Goal: Communication & Community: Share content

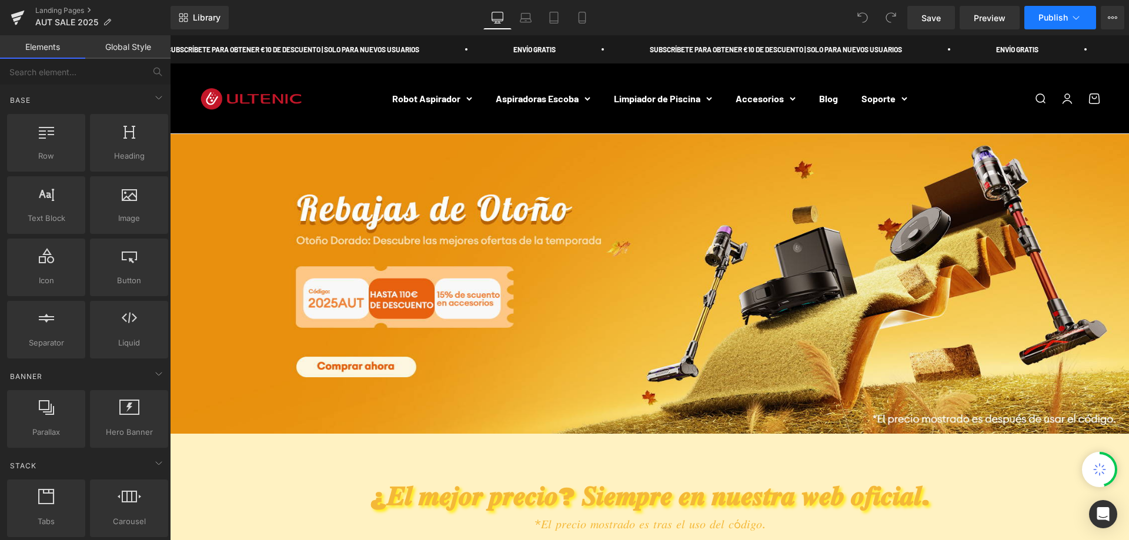
click at [1081, 18] on icon at bounding box center [1076, 18] width 12 height 12
click at [934, 23] on span "Save" at bounding box center [930, 18] width 19 height 12
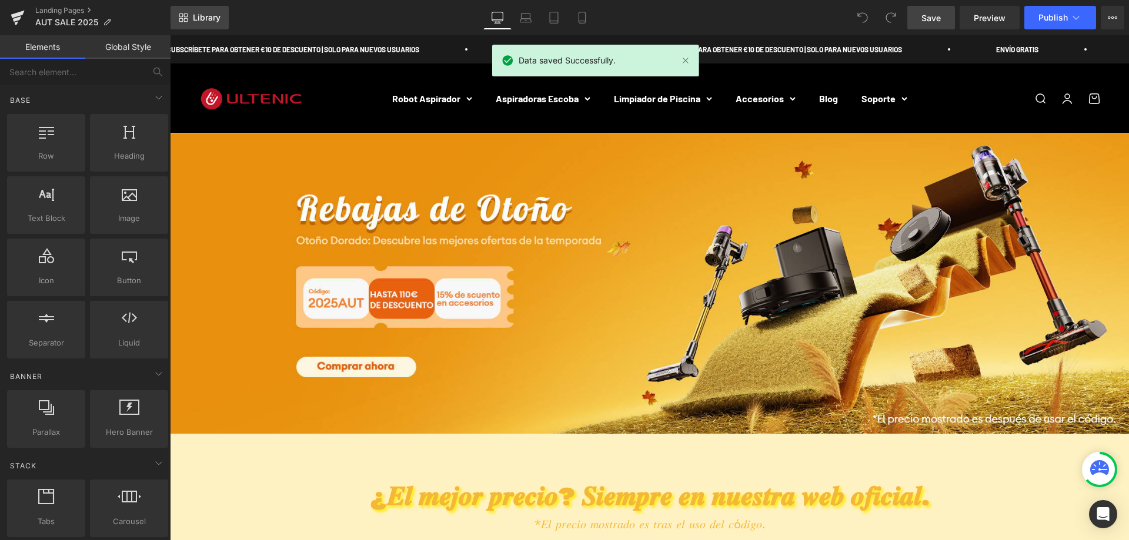
click at [202, 26] on link "Library" at bounding box center [199, 18] width 58 height 24
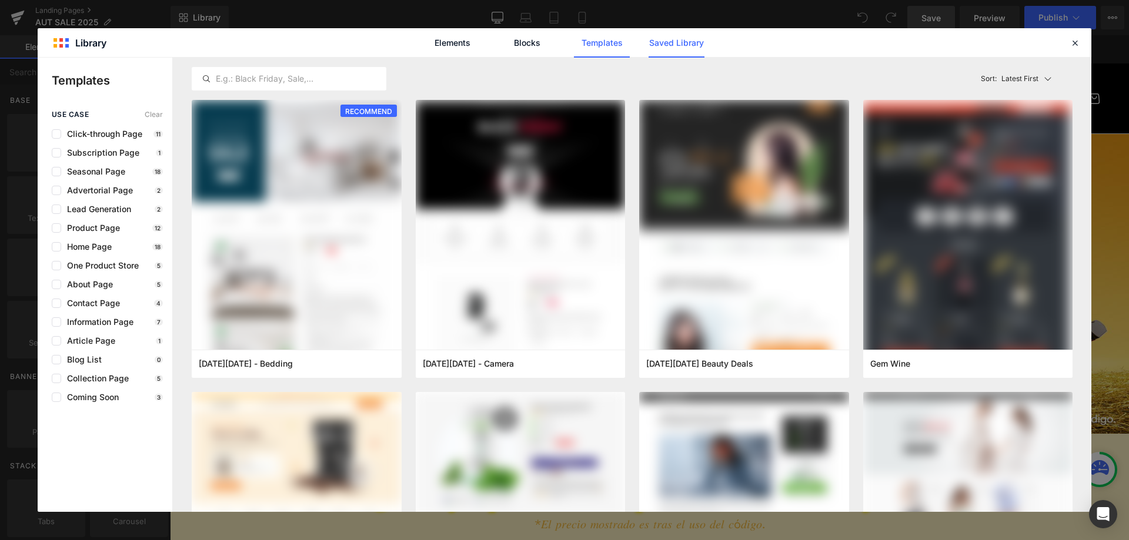
click at [675, 44] on link "Saved Library" at bounding box center [676, 42] width 56 height 29
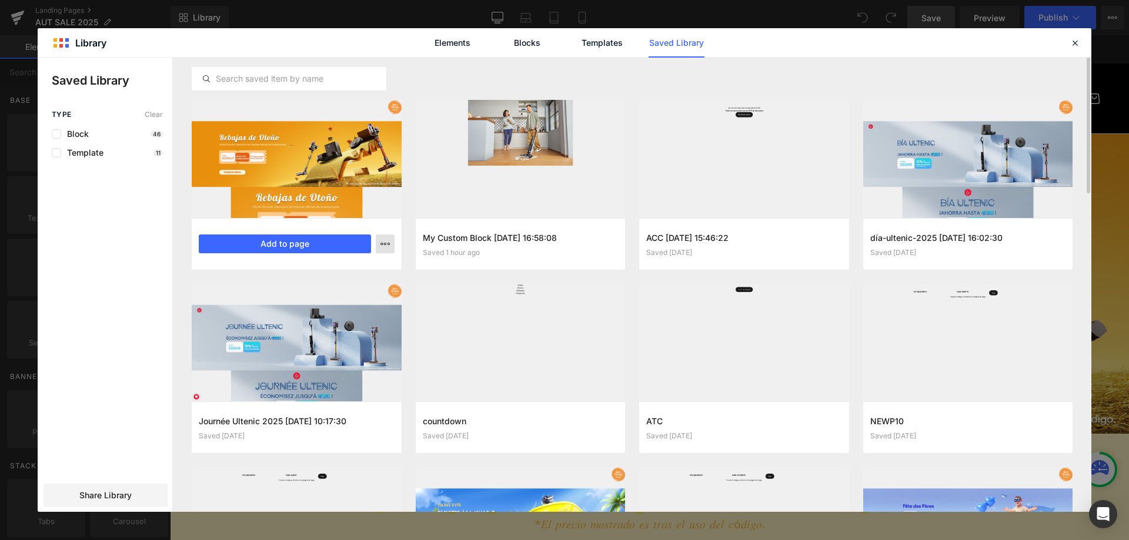
click at [388, 246] on icon "button" at bounding box center [384, 243] width 9 height 9
click at [111, 491] on div at bounding box center [564, 285] width 1053 height 454
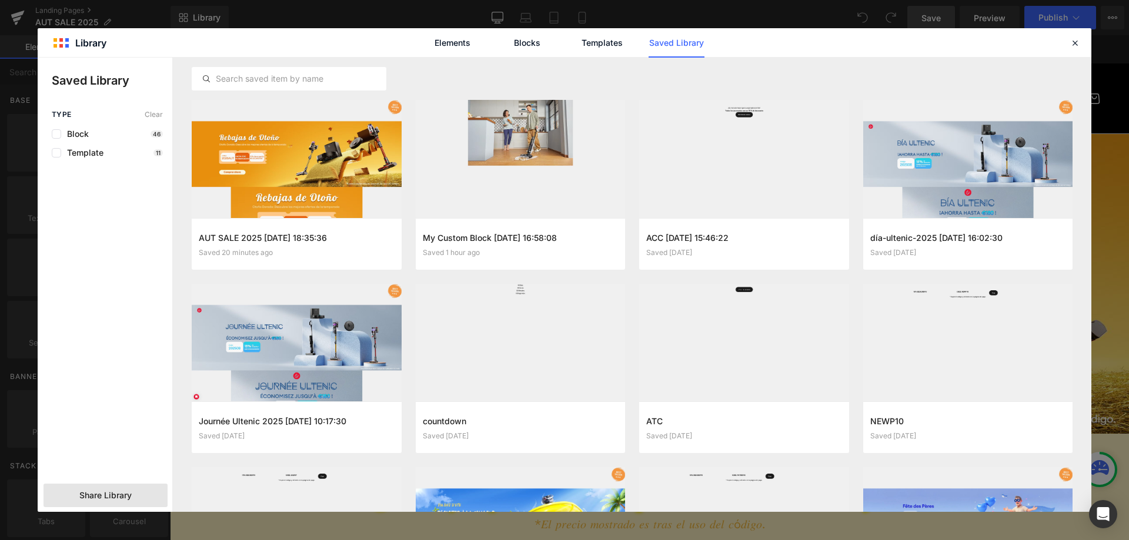
click at [80, 498] on span "Share Library" at bounding box center [105, 496] width 52 height 12
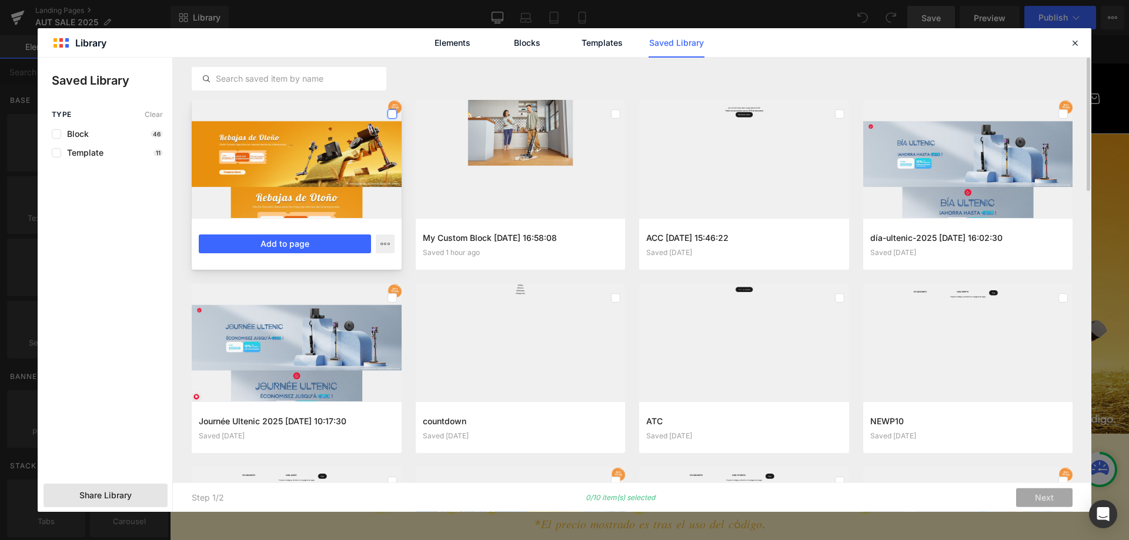
click at [392, 115] on label at bounding box center [391, 113] width 9 height 9
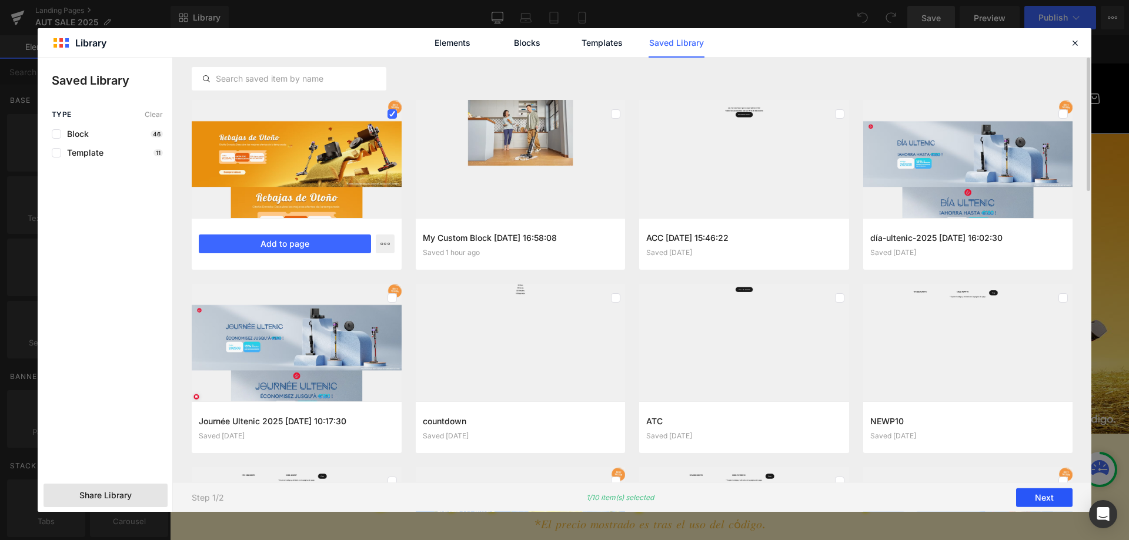
click at [1036, 500] on button "Next" at bounding box center [1044, 498] width 56 height 19
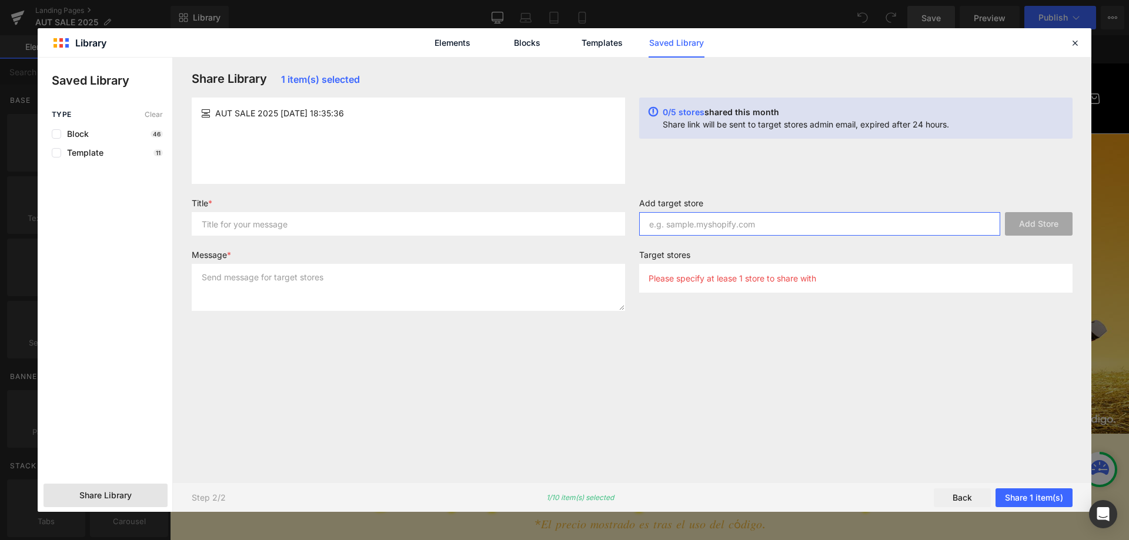
click at [717, 223] on input "text" at bounding box center [819, 224] width 361 height 24
paste input "[DOMAIN_NAME]"
type input "[DOMAIN_NAME]"
click at [959, 186] on div "Share Library 1 item(s) selected AUT SALE 2025 [DATE] 18:35:36 0/5 stores share…" at bounding box center [632, 270] width 895 height 397
click at [1034, 496] on button "Share 1 item(s)" at bounding box center [1033, 498] width 77 height 19
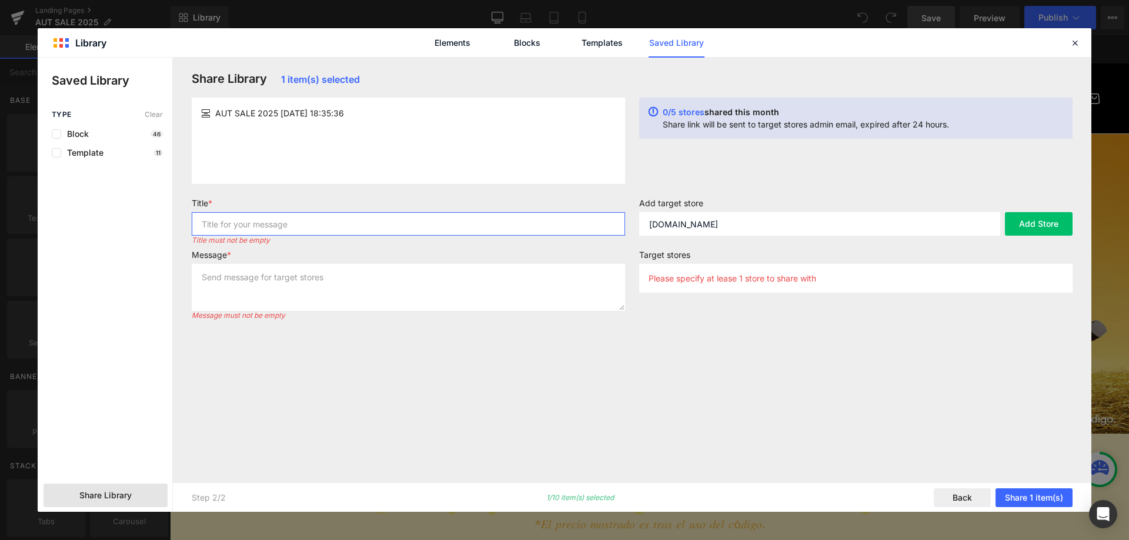
click at [277, 219] on input "text" at bounding box center [408, 224] width 433 height 24
type input "AUT"
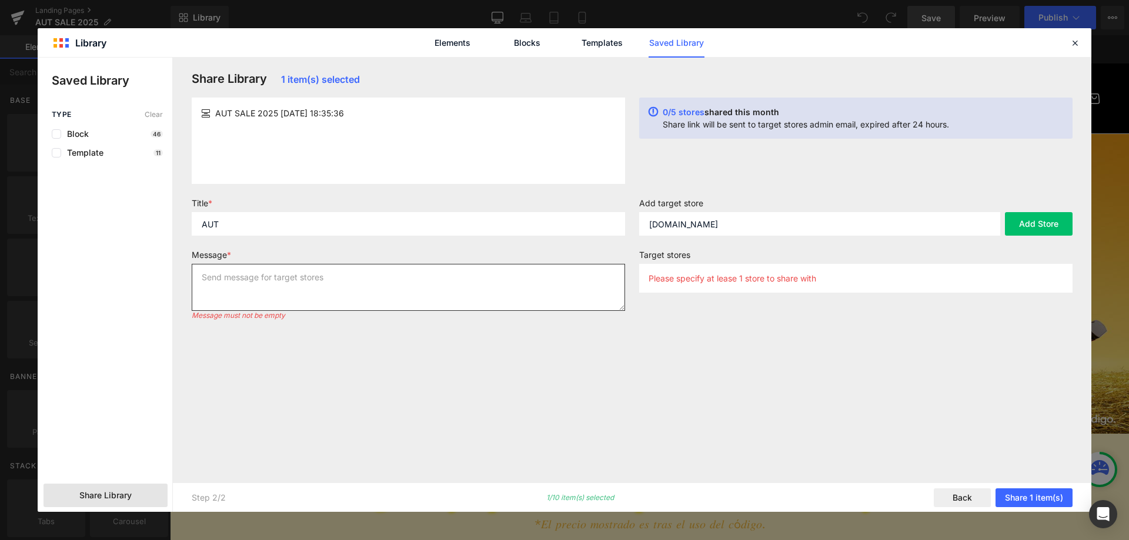
click at [315, 277] on textarea at bounding box center [408, 287] width 433 height 47
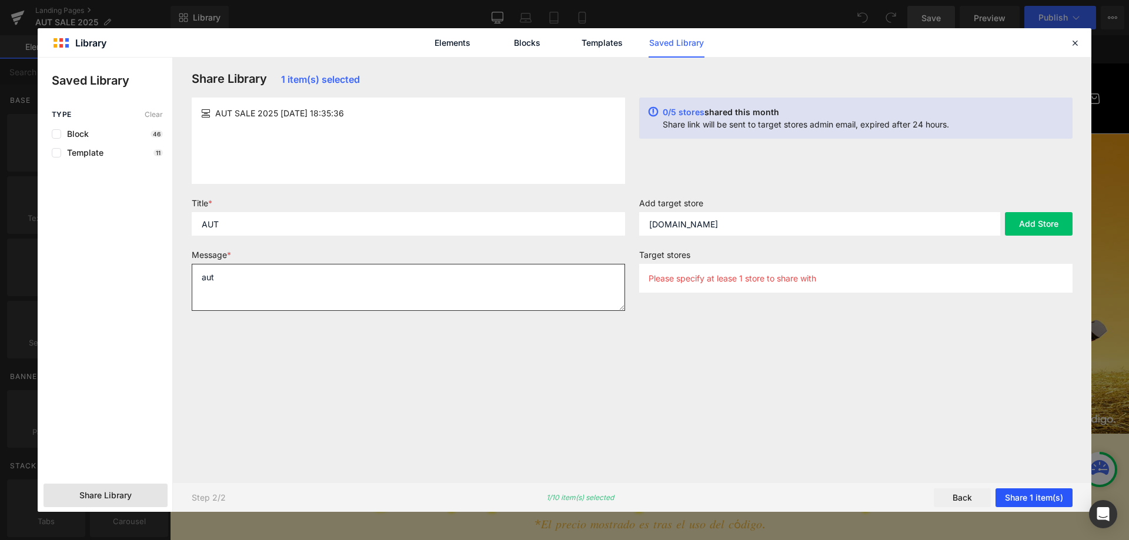
type textarea "aut"
click at [1034, 491] on button "Share 1 item(s)" at bounding box center [1033, 498] width 77 height 19
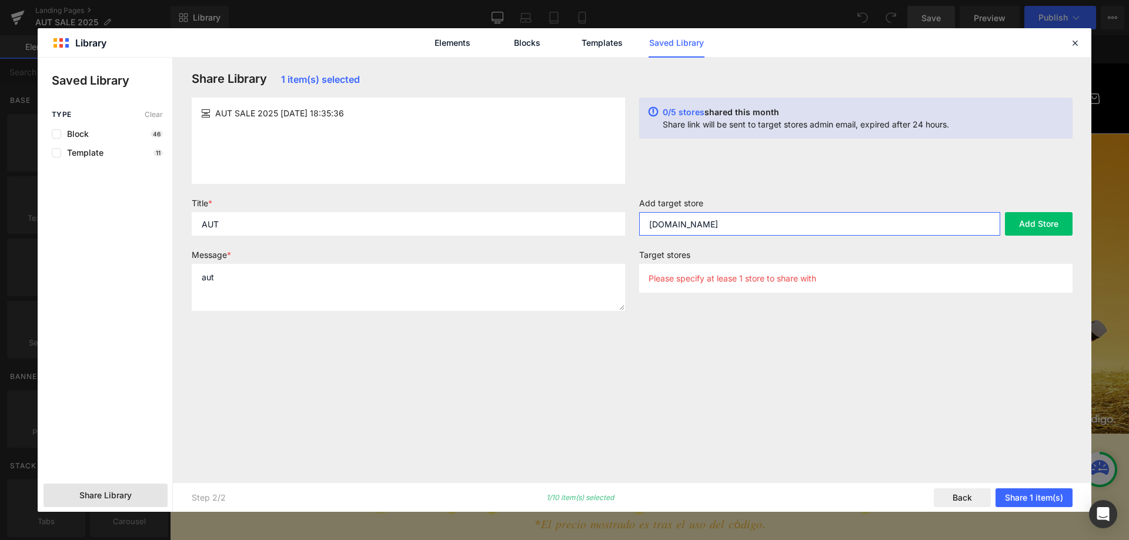
click at [852, 219] on input "[DOMAIN_NAME]" at bounding box center [819, 224] width 361 height 24
click at [1034, 223] on button "Add Store" at bounding box center [1039, 224] width 68 height 24
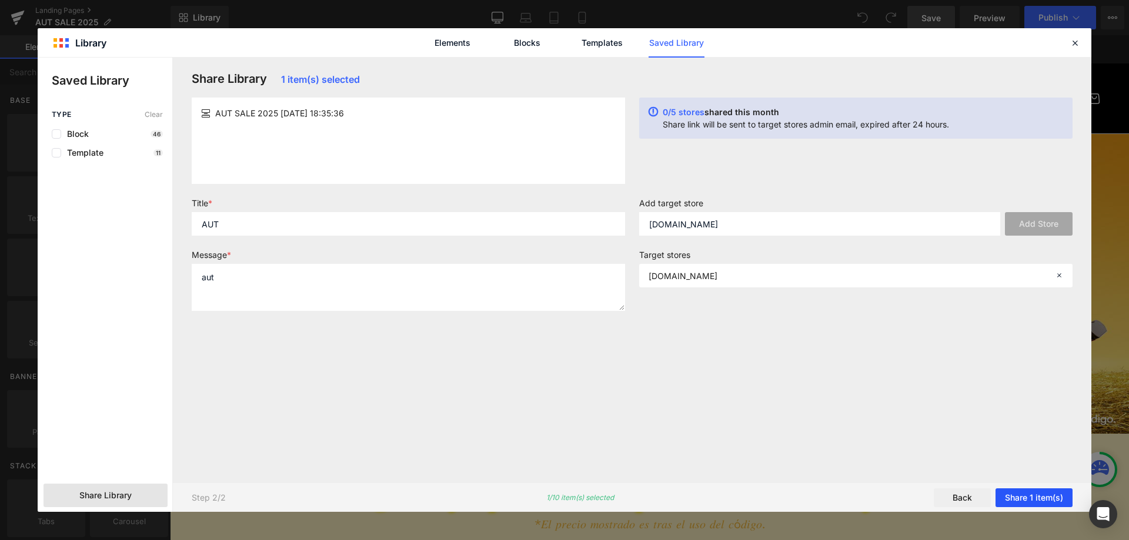
click at [1039, 497] on button "Share 1 item(s)" at bounding box center [1033, 498] width 77 height 19
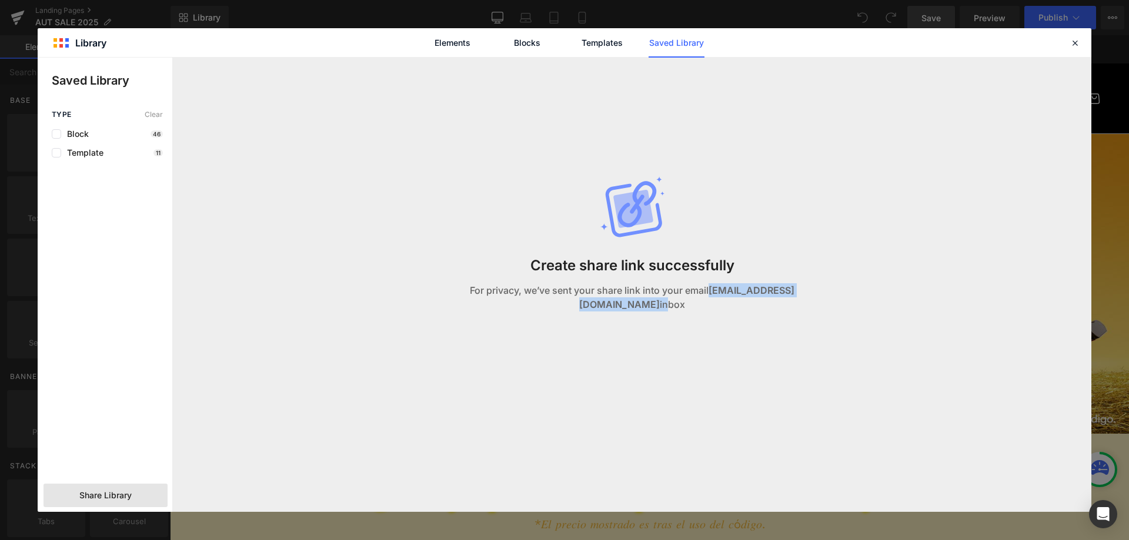
drag, startPoint x: 685, startPoint y: 296, endPoint x: 800, endPoint y: 299, distance: 114.7
click at [800, 300] on p "For privacy, we’ve sent your share link into your email [PERSON_NAME][EMAIL_ADD…" at bounding box center [632, 297] width 424 height 28
click at [825, 382] on div "Create share link successfully For privacy, we’ve sent your share link into you…" at bounding box center [632, 256] width 438 height 397
